Goal: Task Accomplishment & Management: Manage account settings

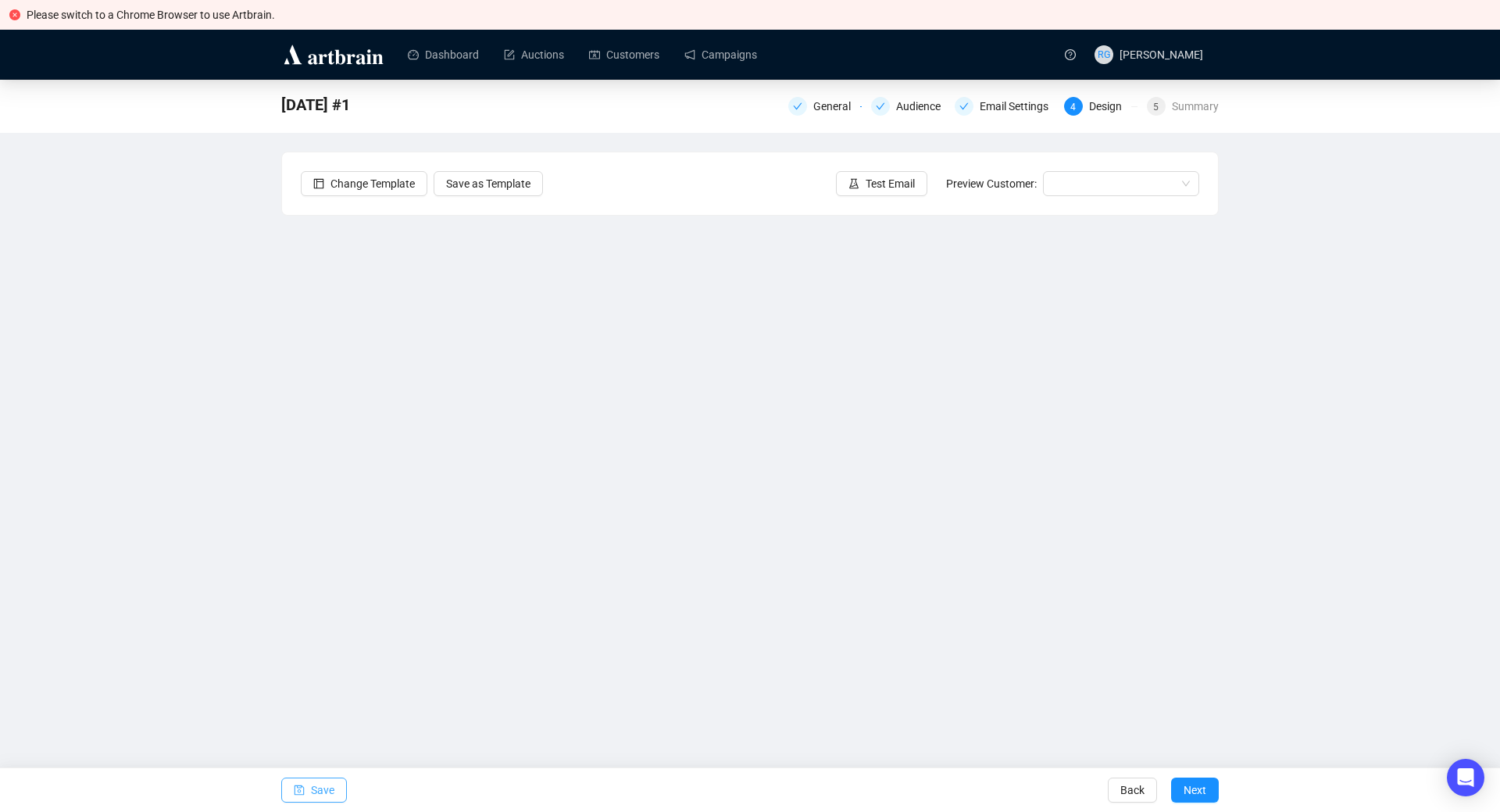
click at [311, 787] on span "Save" at bounding box center [322, 789] width 23 height 43
click at [306, 792] on button "Save" at bounding box center [313, 789] width 65 height 25
click at [313, 791] on span "Save" at bounding box center [322, 789] width 23 height 43
click at [298, 790] on icon "save" at bounding box center [300, 790] width 11 height 11
click at [315, 794] on span "Save" at bounding box center [322, 789] width 23 height 43
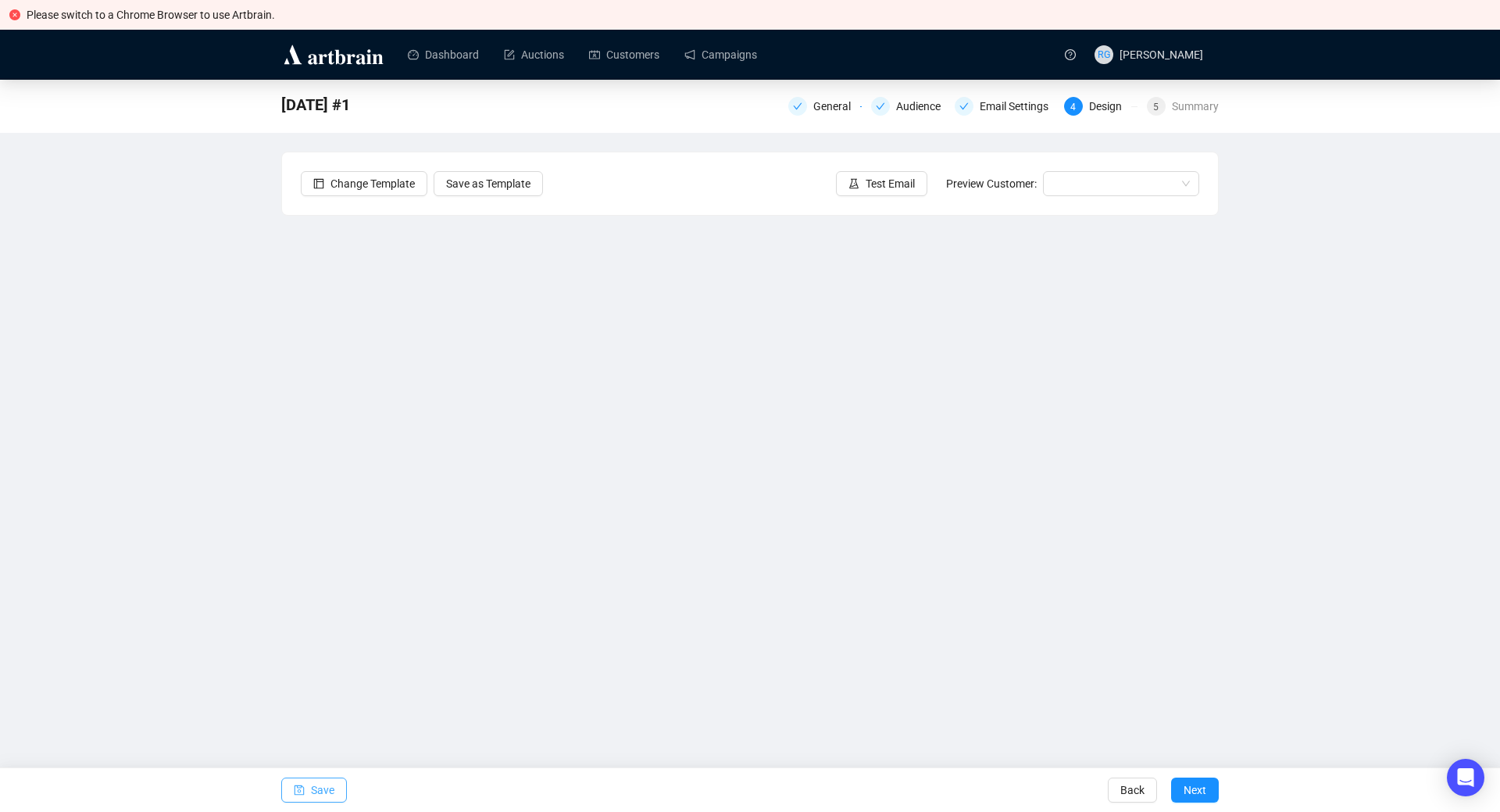
click at [313, 790] on span "Save" at bounding box center [322, 789] width 23 height 43
click at [325, 786] on span "Save" at bounding box center [322, 789] width 23 height 43
click at [726, 63] on link "Campaigns" at bounding box center [720, 54] width 73 height 41
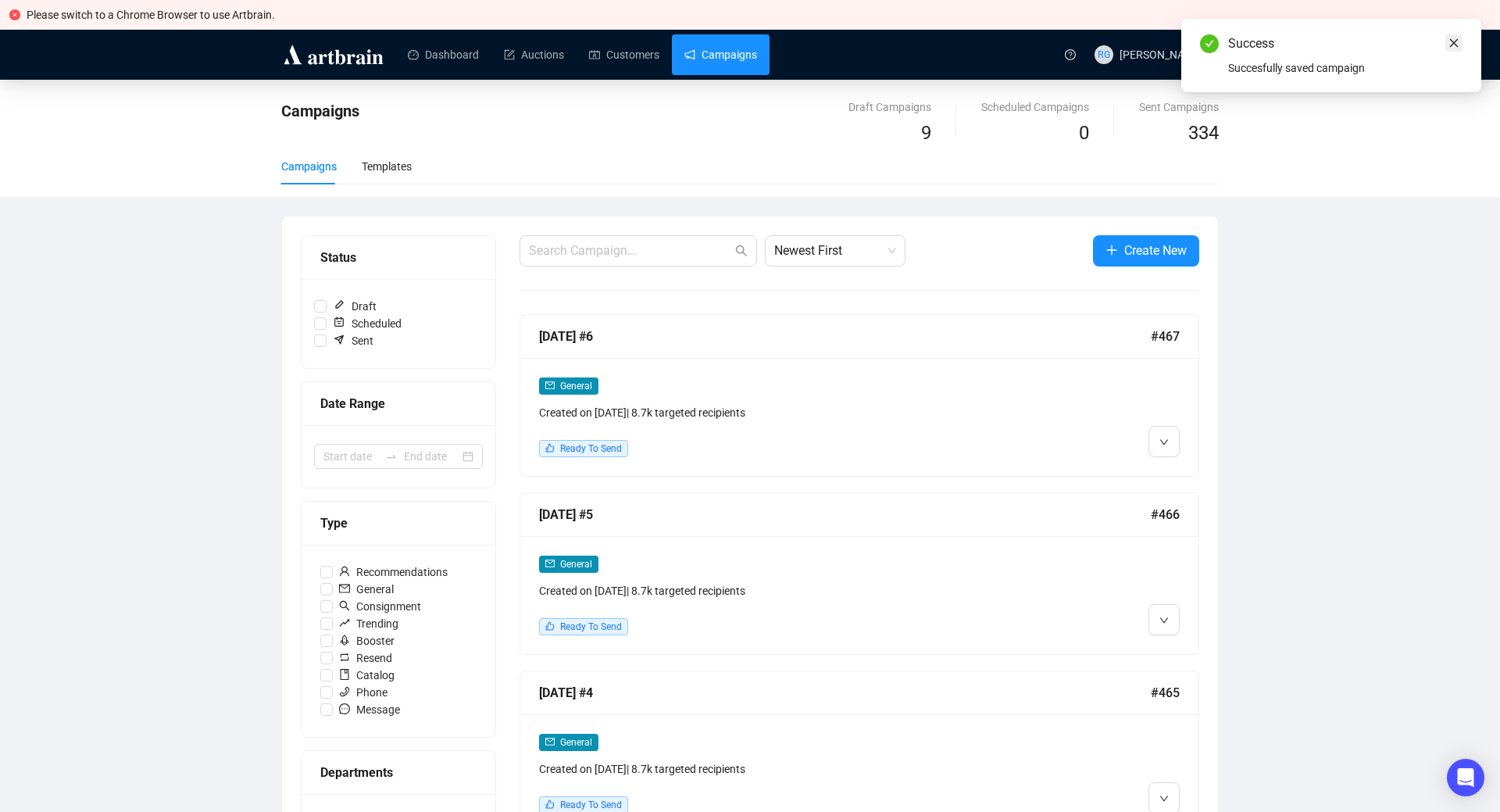
click at [1455, 42] on icon "close" at bounding box center [1454, 42] width 8 height 8
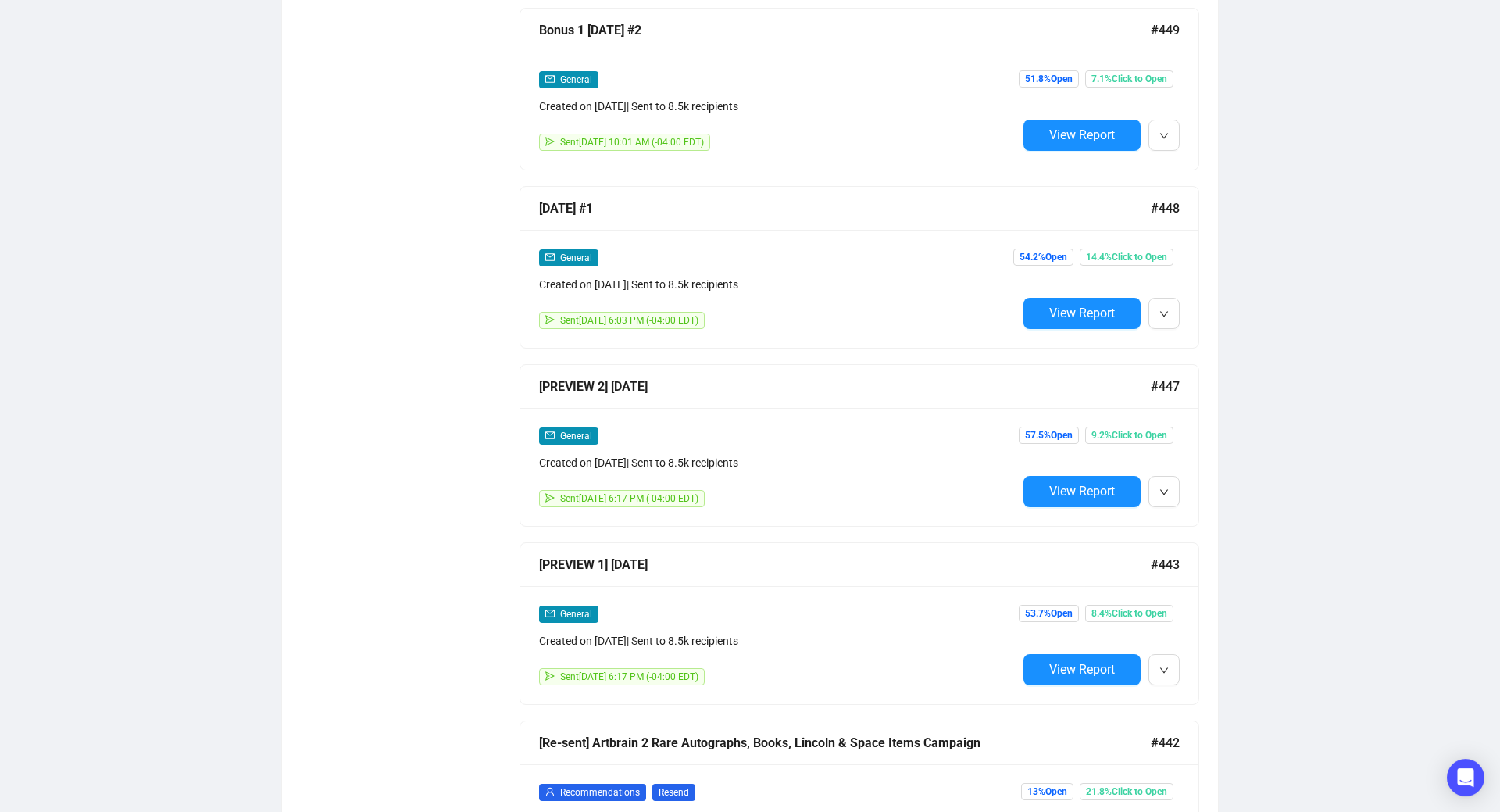
scroll to position [3348, 0]
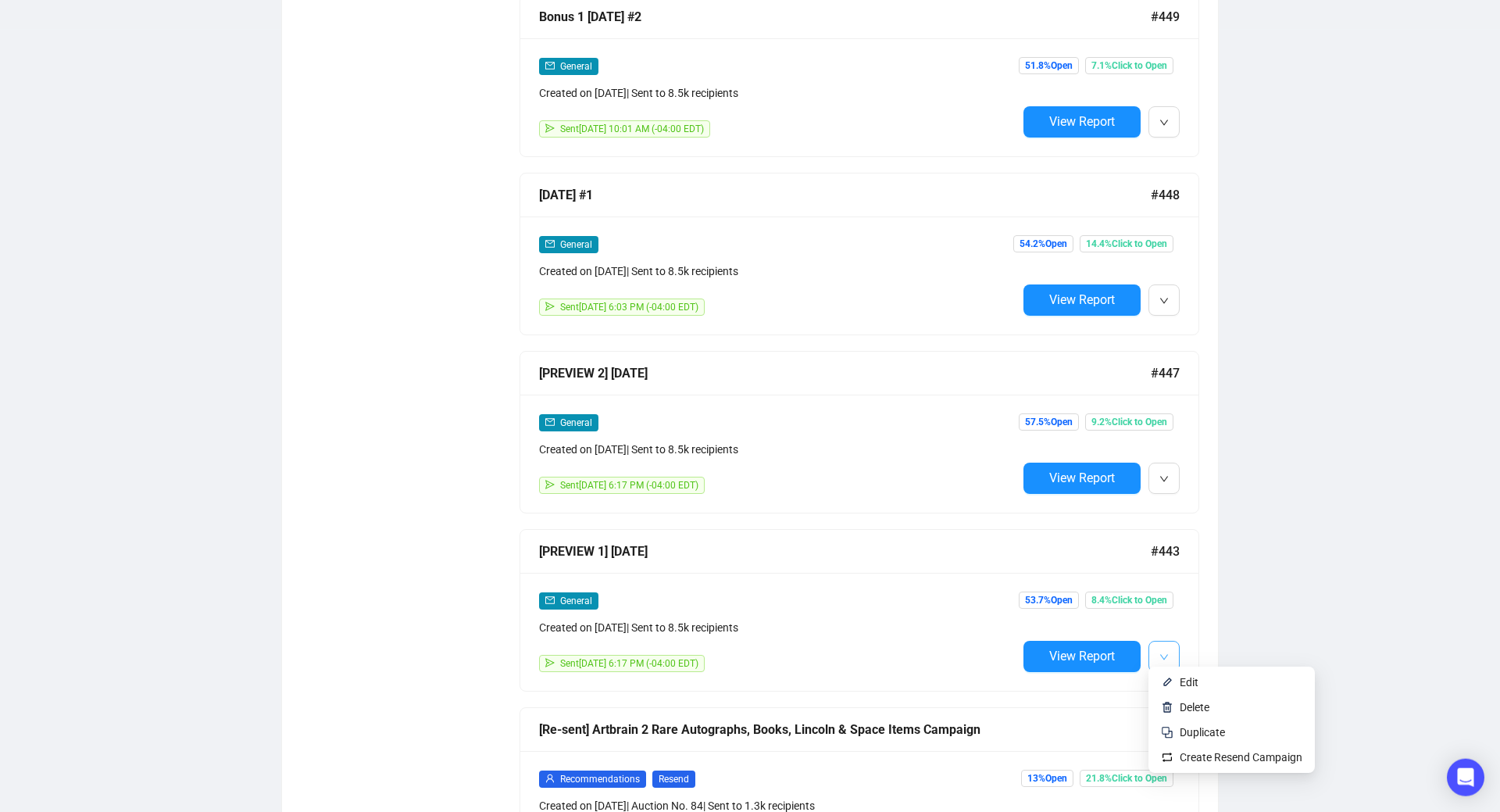
click at [1165, 653] on icon "down" at bounding box center [1164, 657] width 9 height 9
click at [1184, 684] on span "Edit" at bounding box center [1189, 682] width 18 height 13
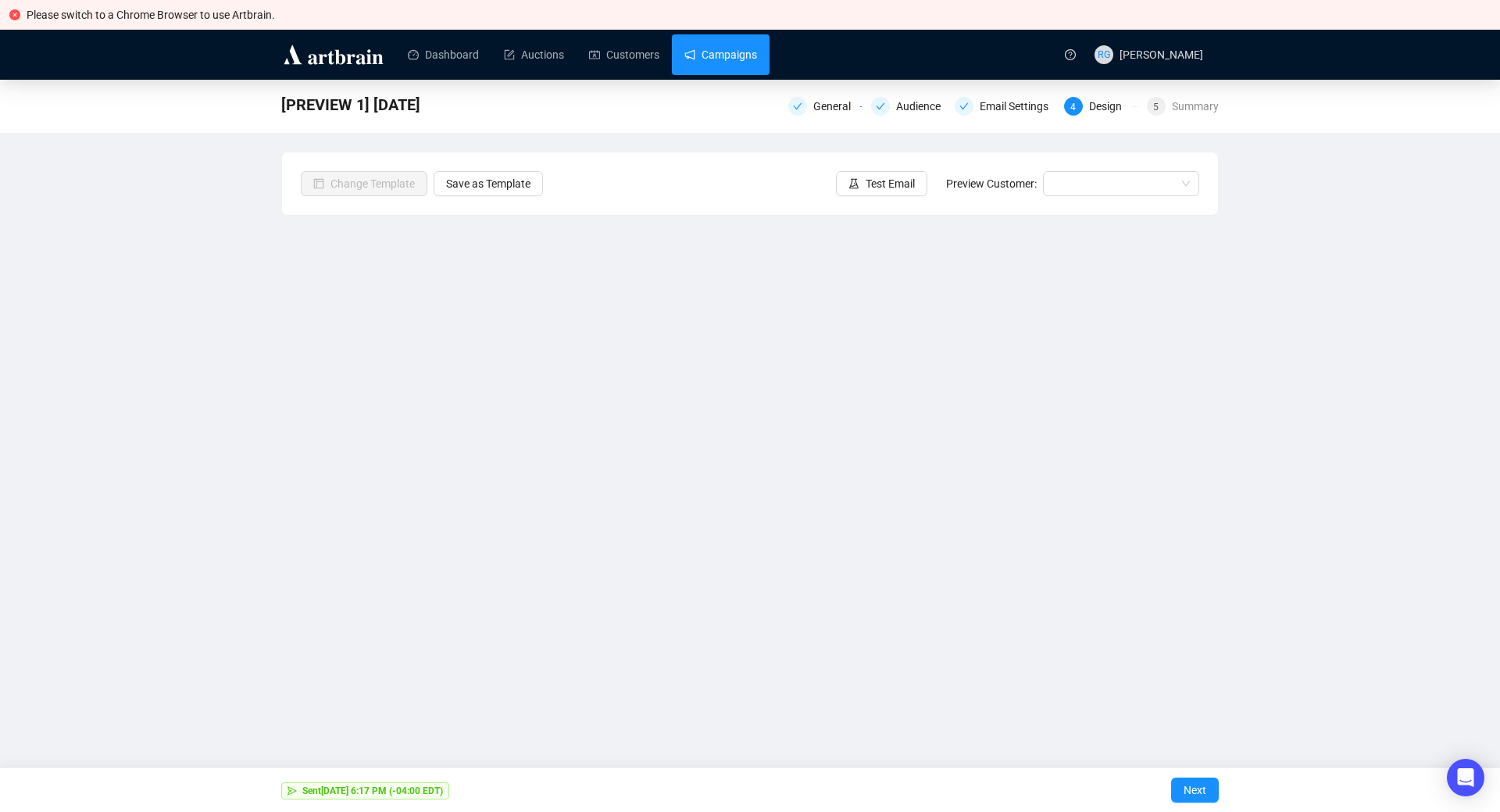
click at [716, 64] on link "Campaigns" at bounding box center [720, 54] width 73 height 41
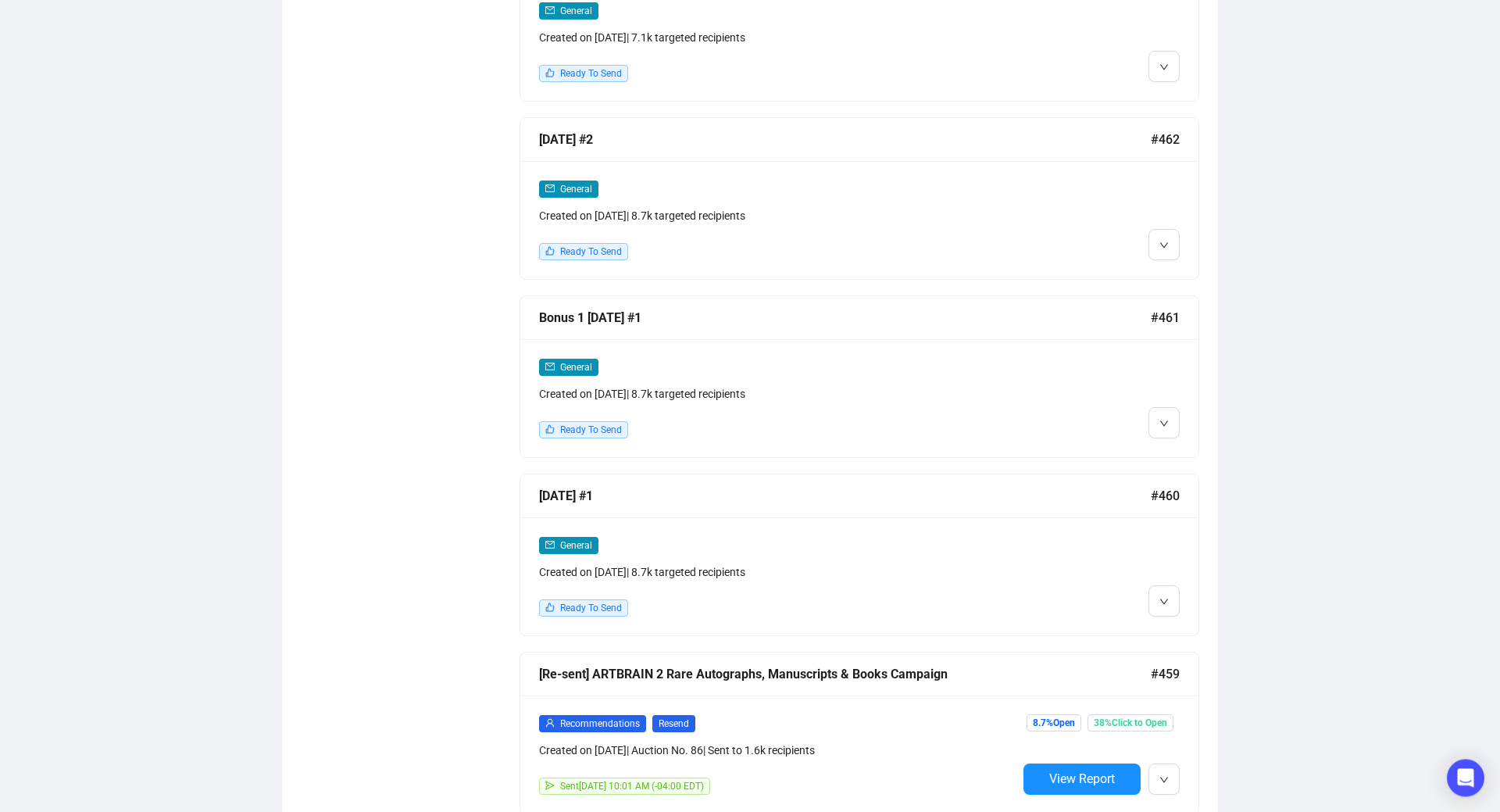
scroll to position [1090, 0]
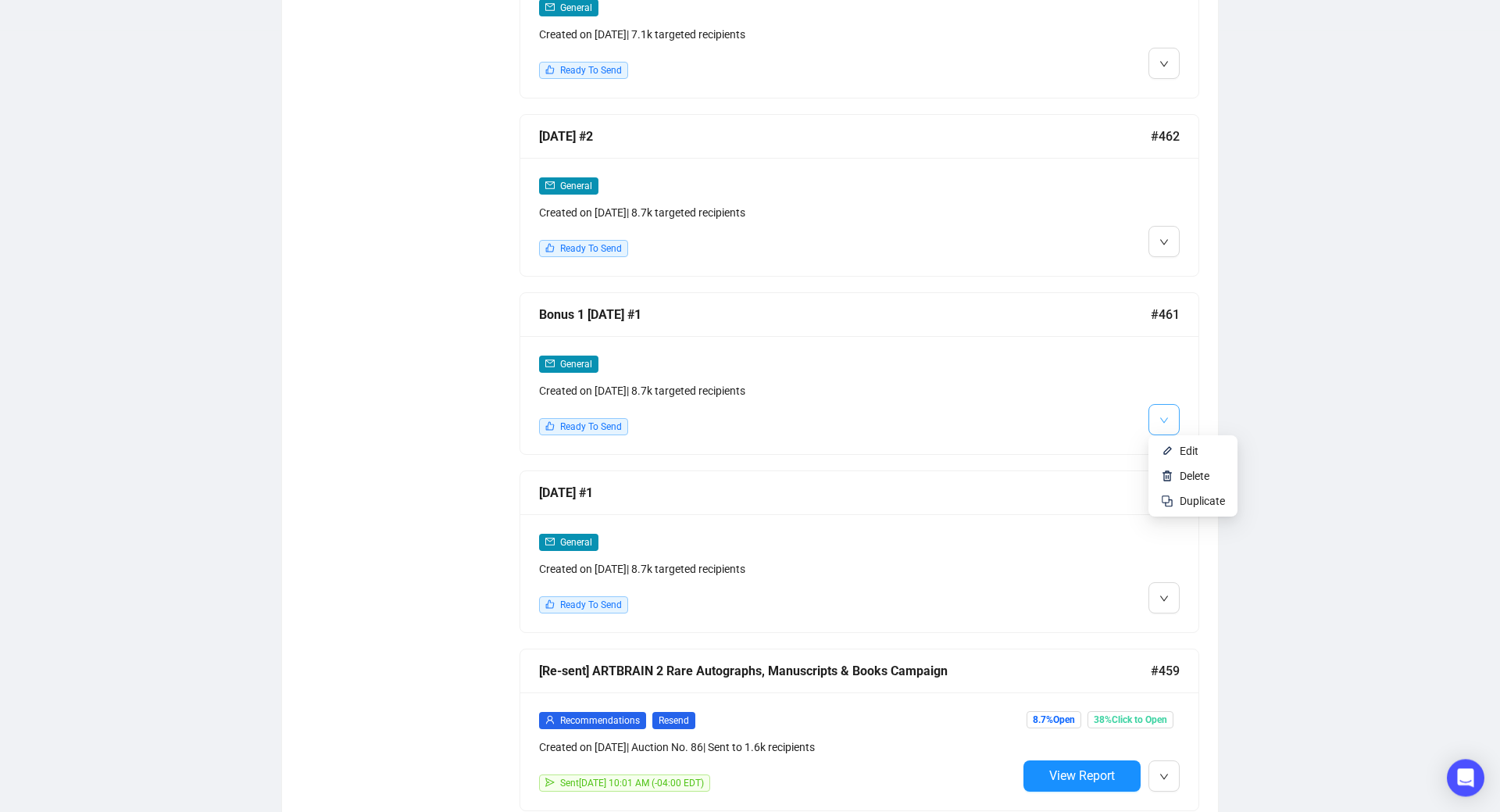
click at [1165, 416] on icon "down" at bounding box center [1164, 420] width 9 height 9
click at [1175, 449] on li "Edit" at bounding box center [1193, 450] width 83 height 25
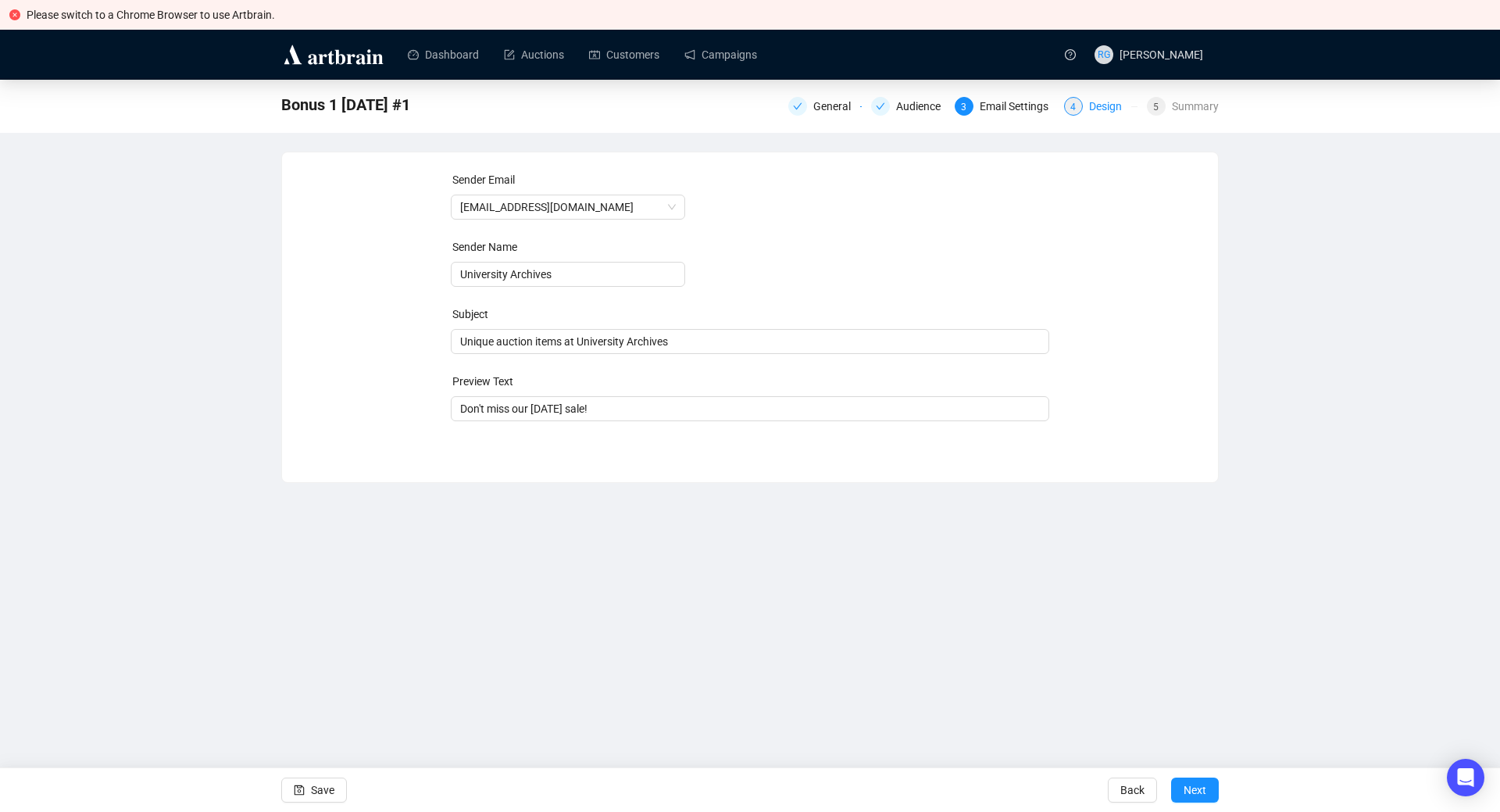
click at [1087, 112] on div "4 Design" at bounding box center [1101, 106] width 74 height 18
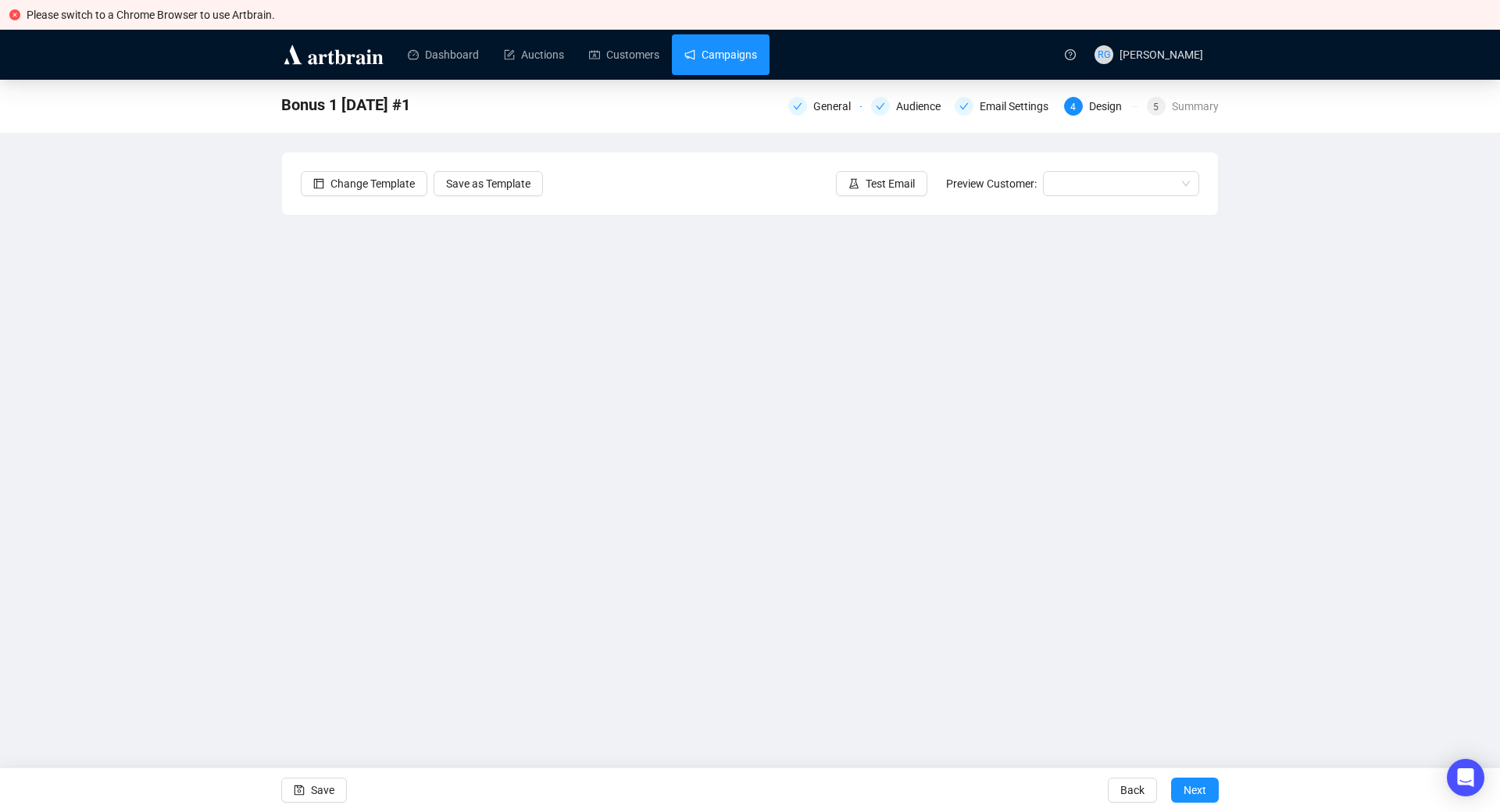
click at [702, 57] on link "Campaigns" at bounding box center [720, 54] width 73 height 41
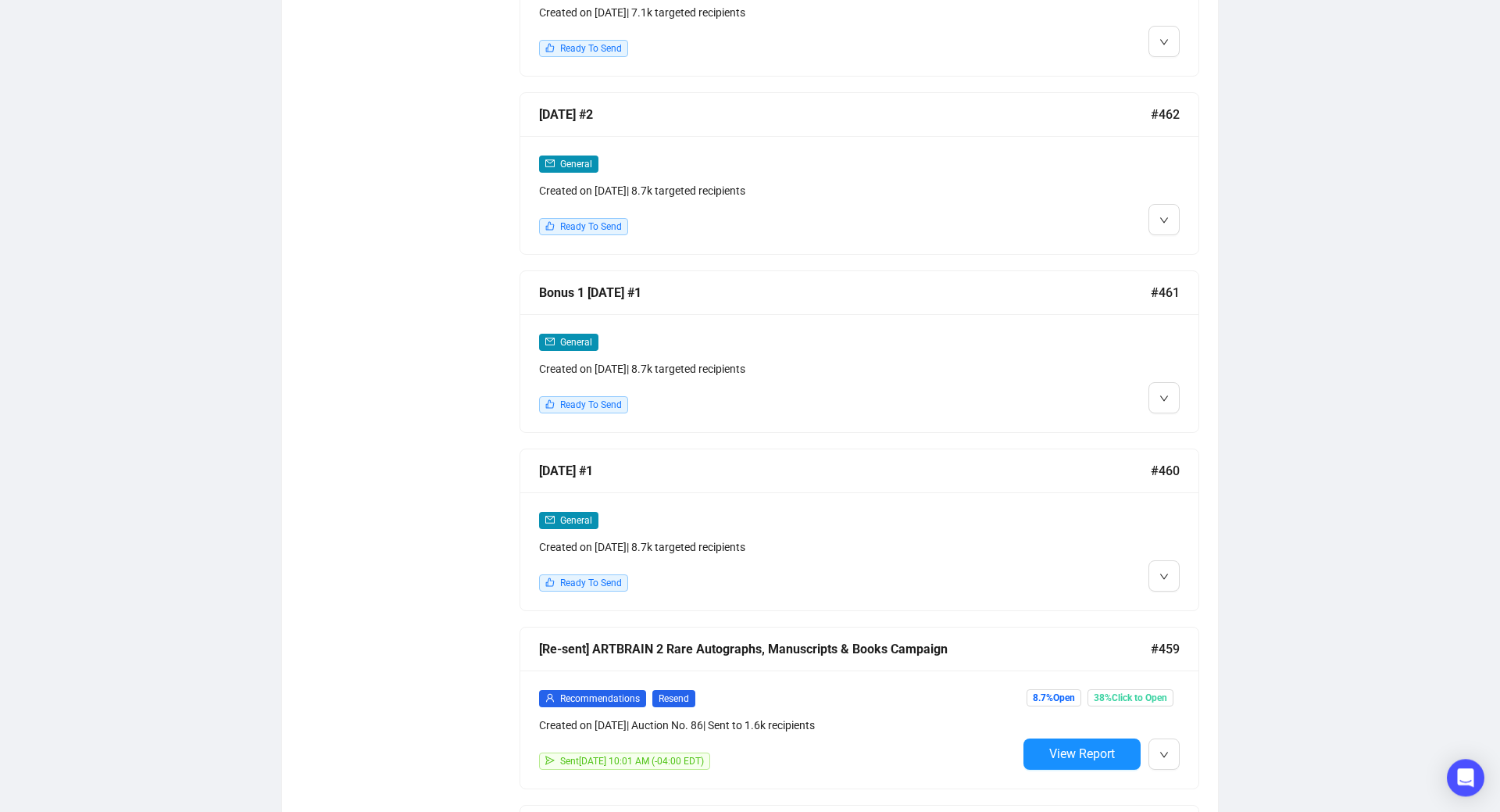
scroll to position [1171, 0]
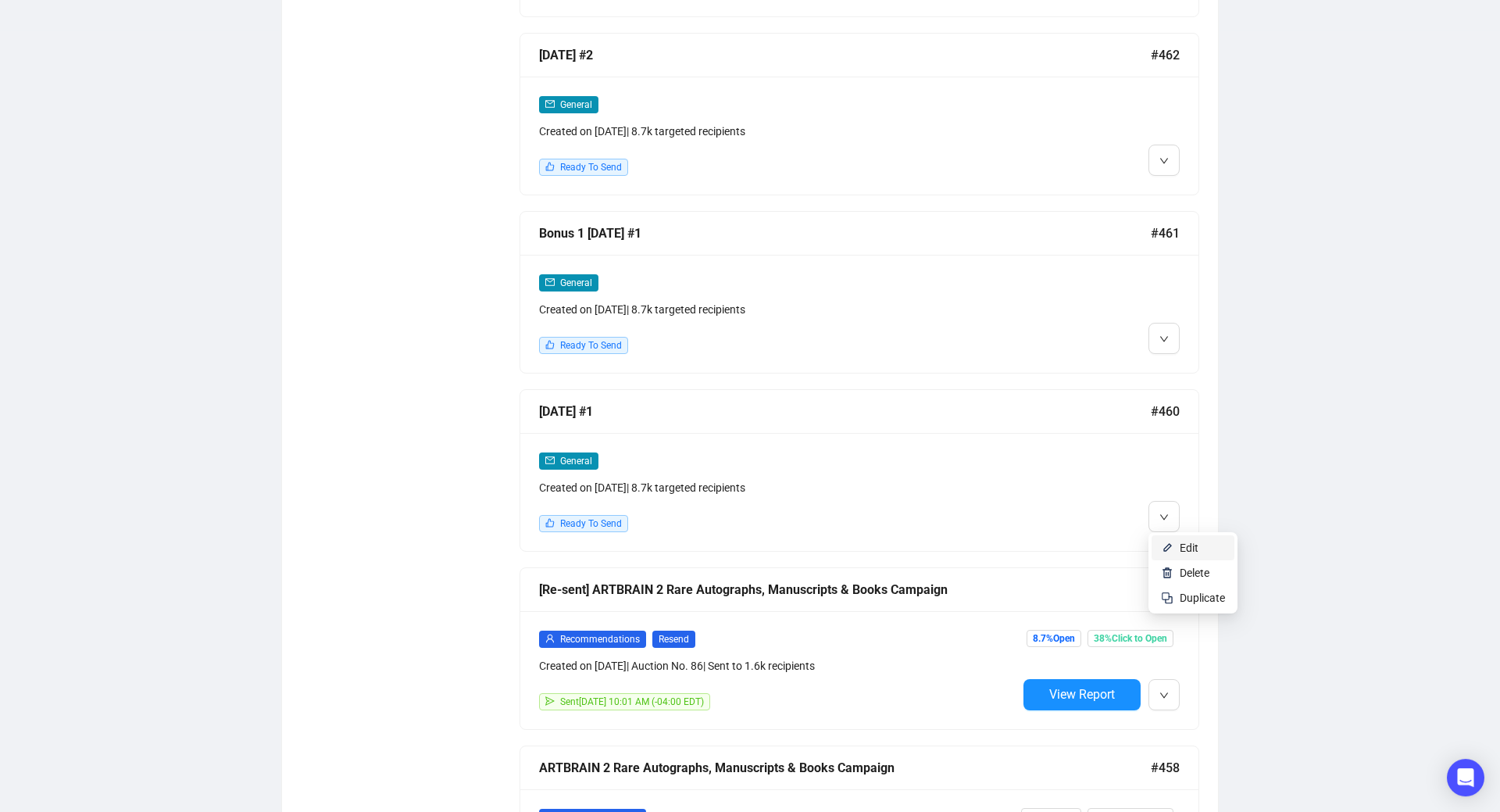
click at [1173, 542] on img at bounding box center [1167, 547] width 13 height 13
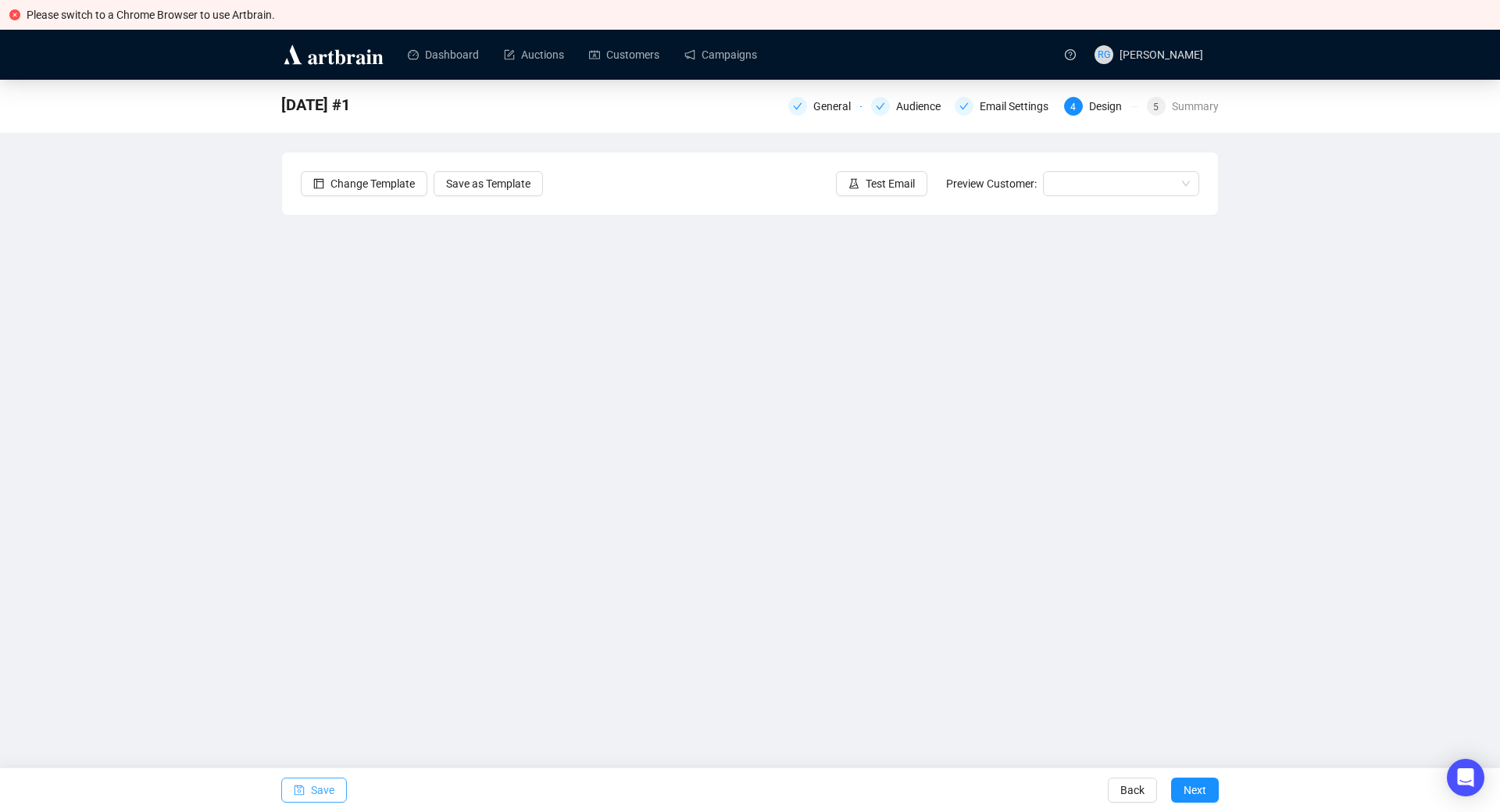
click at [325, 787] on span "Save" at bounding box center [322, 789] width 23 height 43
click at [313, 787] on span "Save" at bounding box center [322, 789] width 23 height 43
